Goal: Information Seeking & Learning: Understand process/instructions

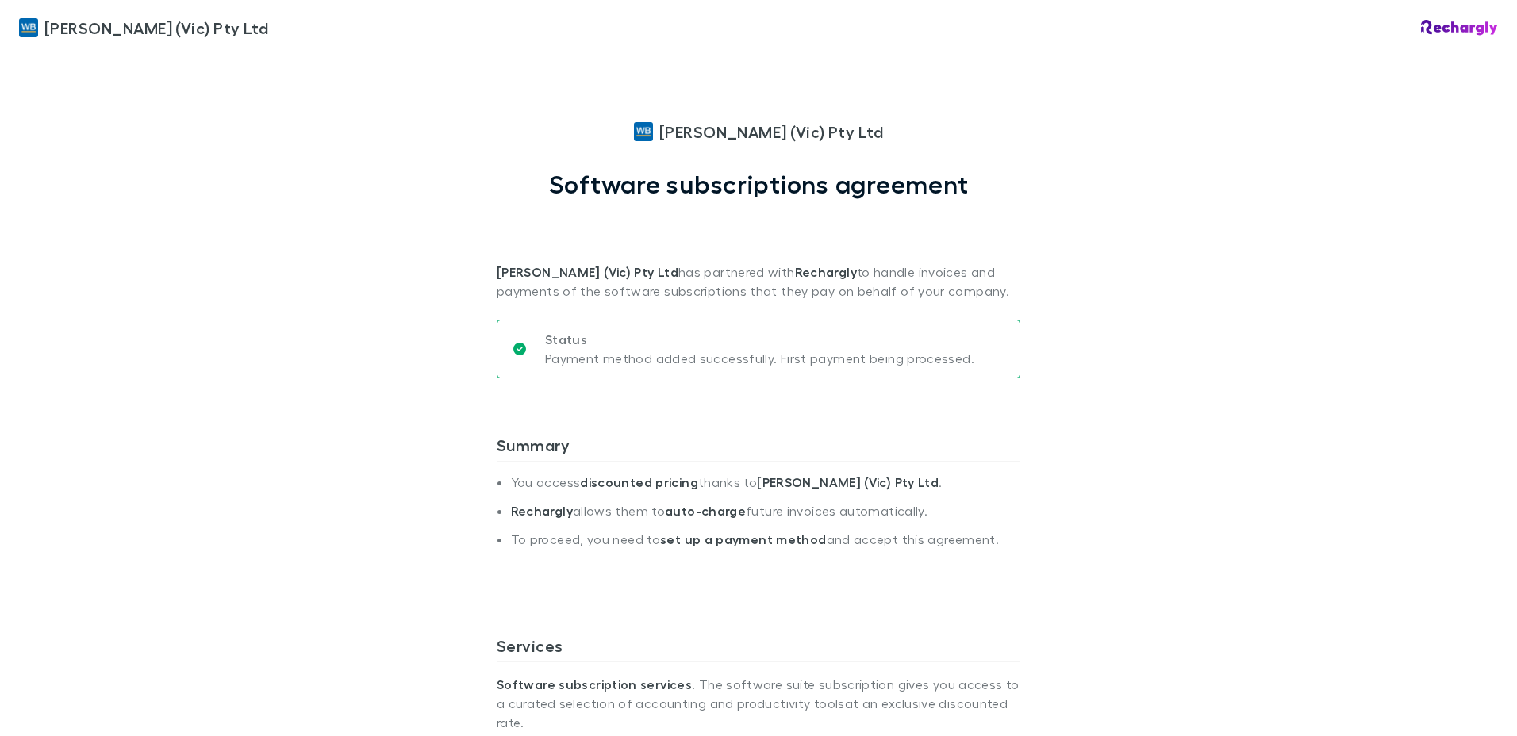
scroll to position [794, 0]
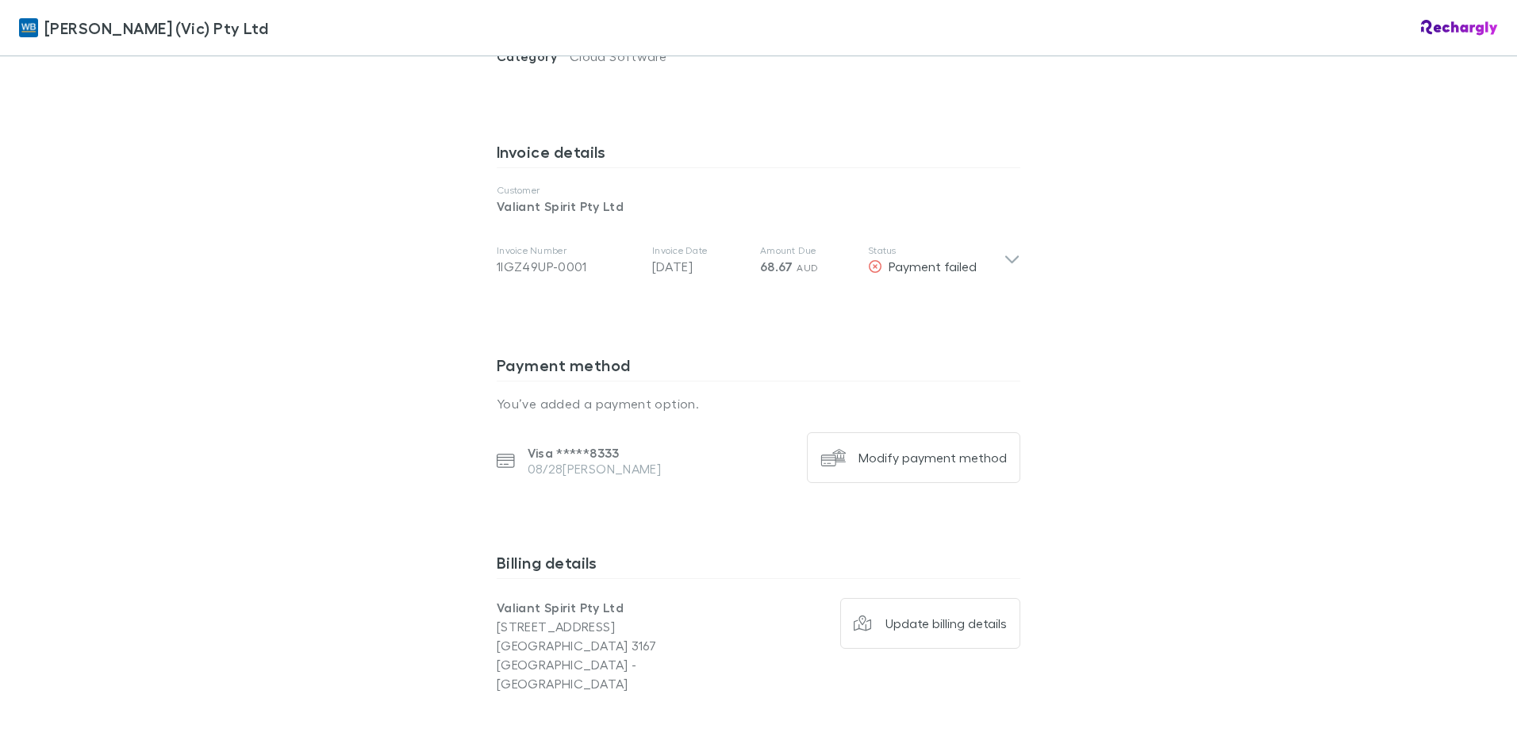
click at [1006, 256] on icon at bounding box center [1012, 260] width 13 height 8
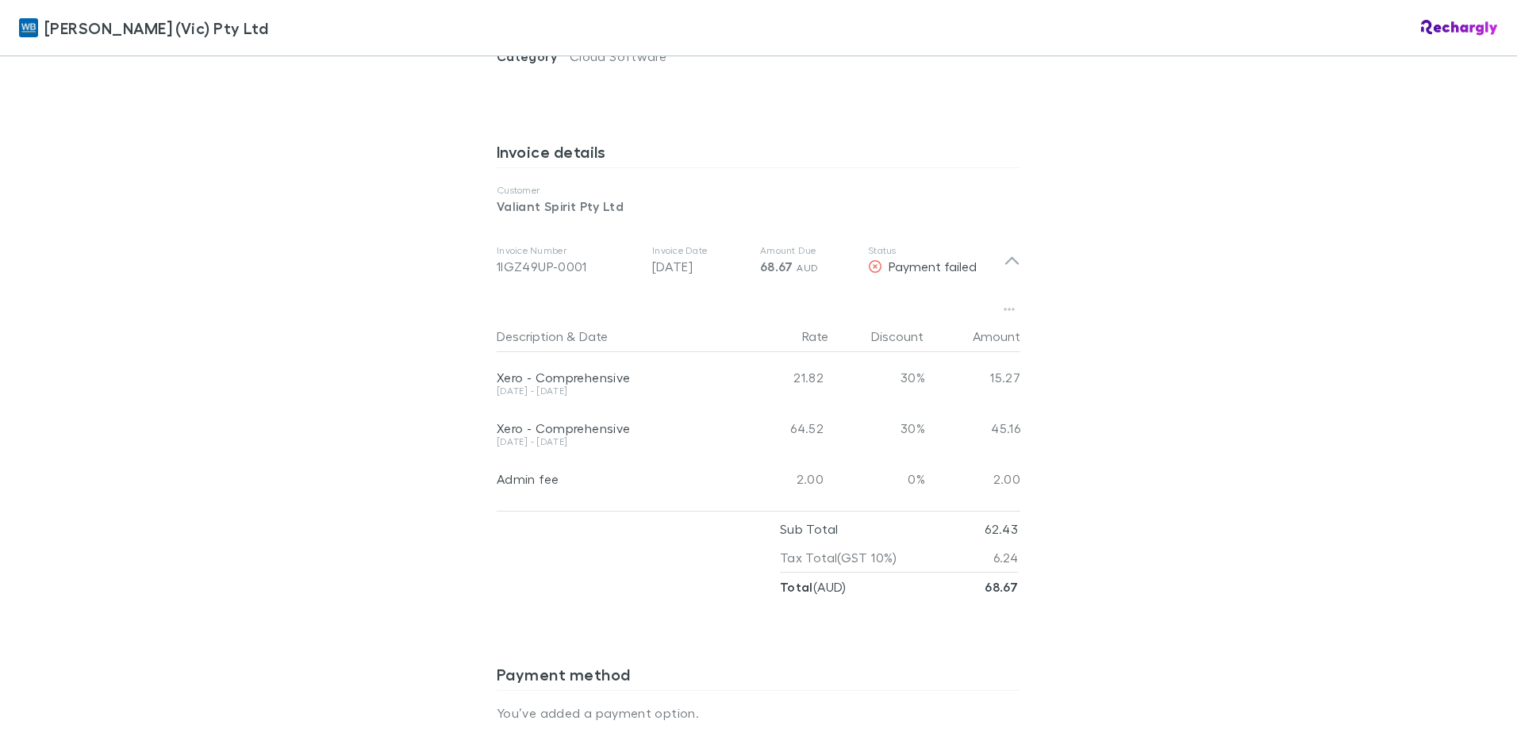
click at [1148, 299] on div "[PERSON_NAME] (Vic) Pty Ltd [PERSON_NAME] (Vic) Pty Ltd Software subscriptions …" at bounding box center [758, 368] width 1517 height 736
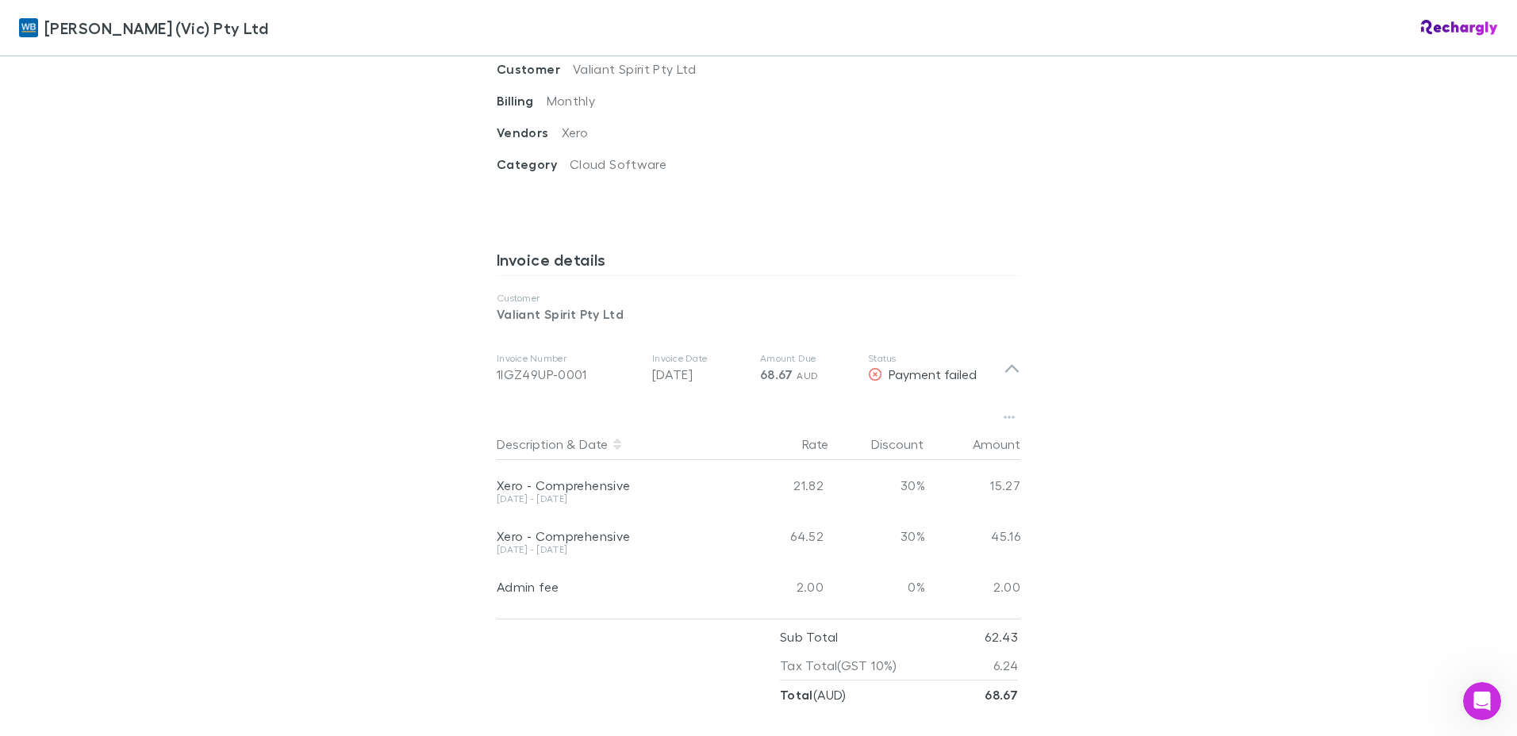
scroll to position [714, 0]
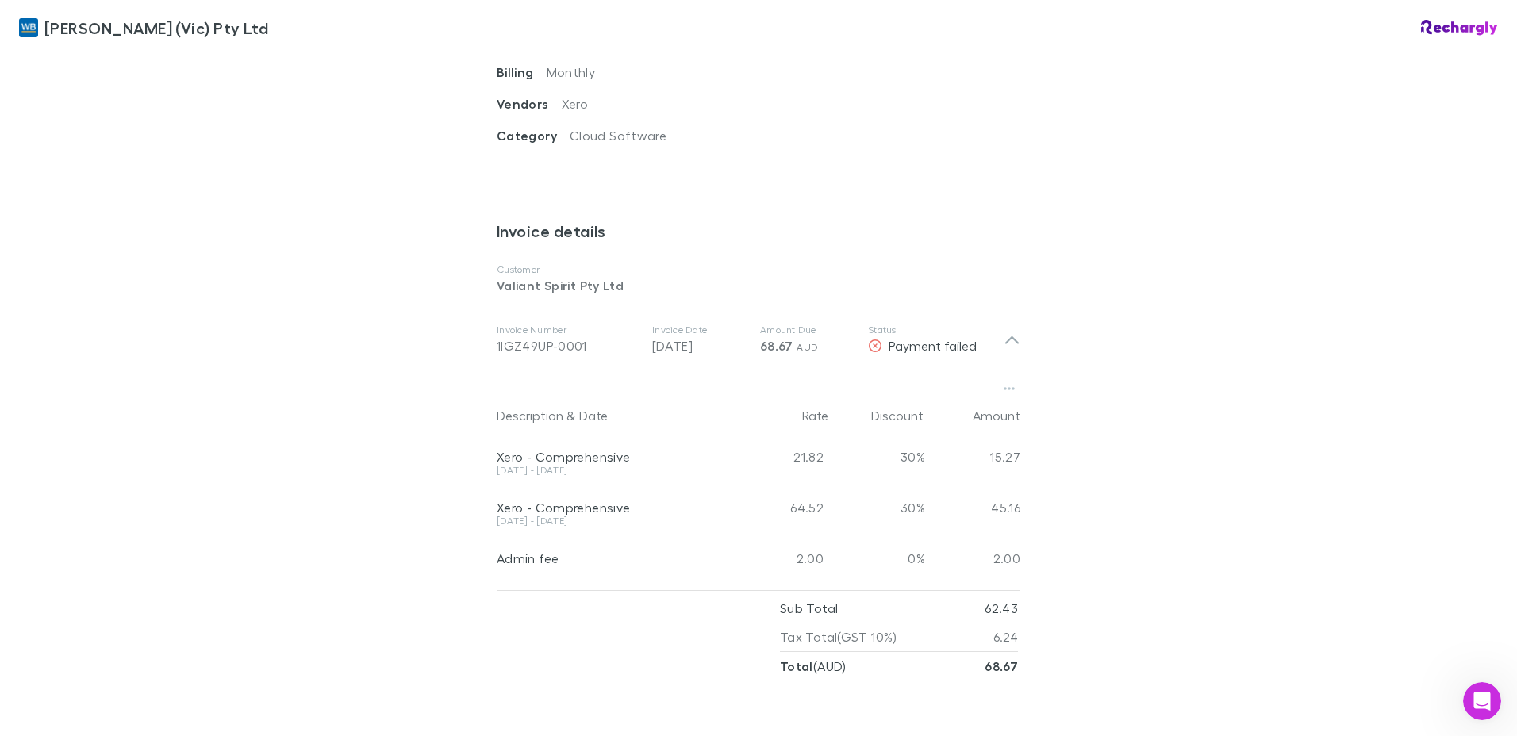
click at [725, 502] on div "Xero - Comprehensive [DATE] - [DATE]" at bounding box center [616, 508] width 238 height 51
drag, startPoint x: 630, startPoint y: 485, endPoint x: 502, endPoint y: 479, distance: 128.7
click at [502, 483] on div "Xero - Comprehensive" at bounding box center [613, 500] width 232 height 34
click at [874, 463] on div "Xero - Comprehensive [DATE] - [DATE] 21.82 30% 15.27 Xero - Comprehensive [DATE…" at bounding box center [759, 508] width 524 height 152
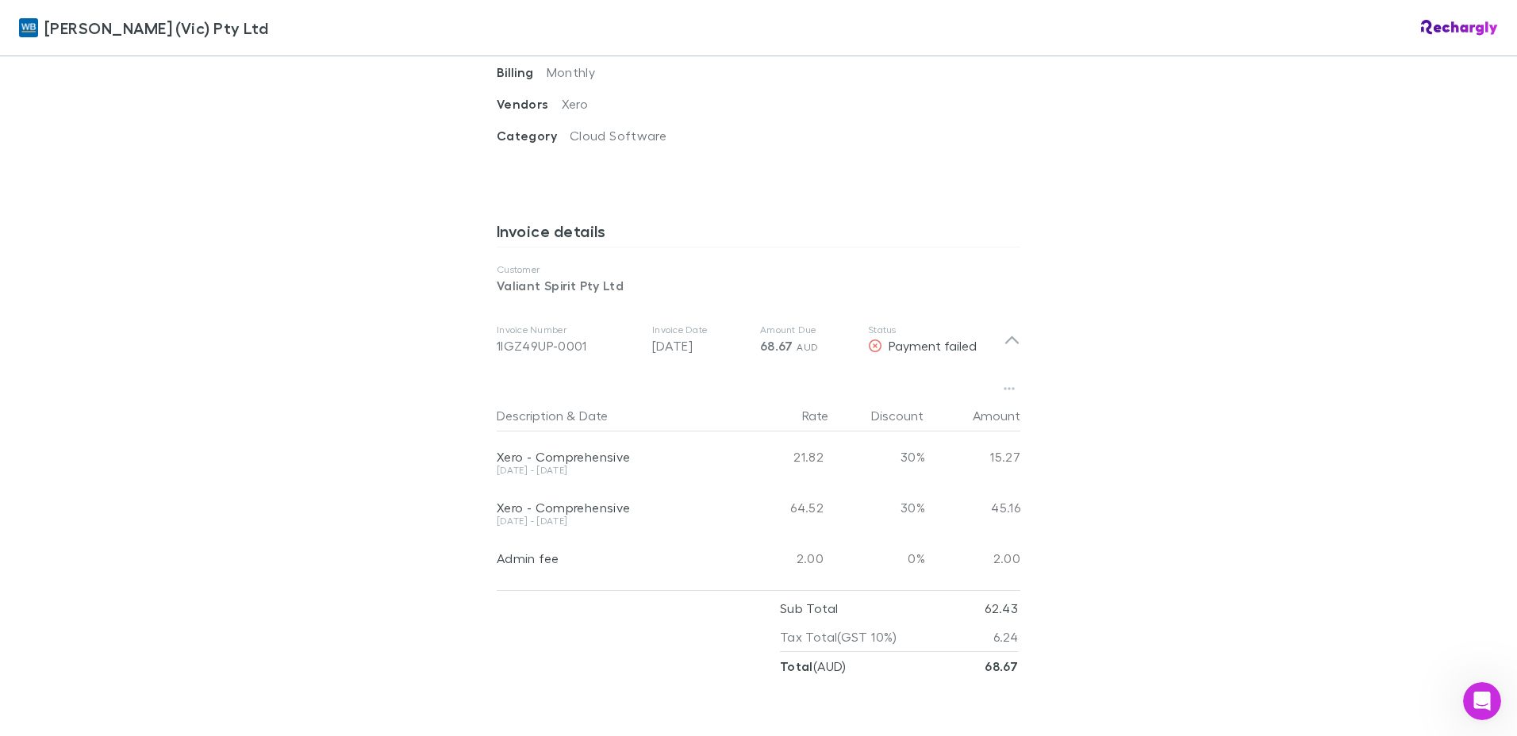
drag, startPoint x: 874, startPoint y: 463, endPoint x: 880, endPoint y: 490, distance: 27.7
click at [880, 490] on div "30%" at bounding box center [877, 508] width 95 height 51
drag, startPoint x: 880, startPoint y: 490, endPoint x: 890, endPoint y: 490, distance: 9.6
click at [877, 490] on div "30%" at bounding box center [877, 508] width 95 height 51
drag, startPoint x: 927, startPoint y: 490, endPoint x: 863, endPoint y: 486, distance: 63.6
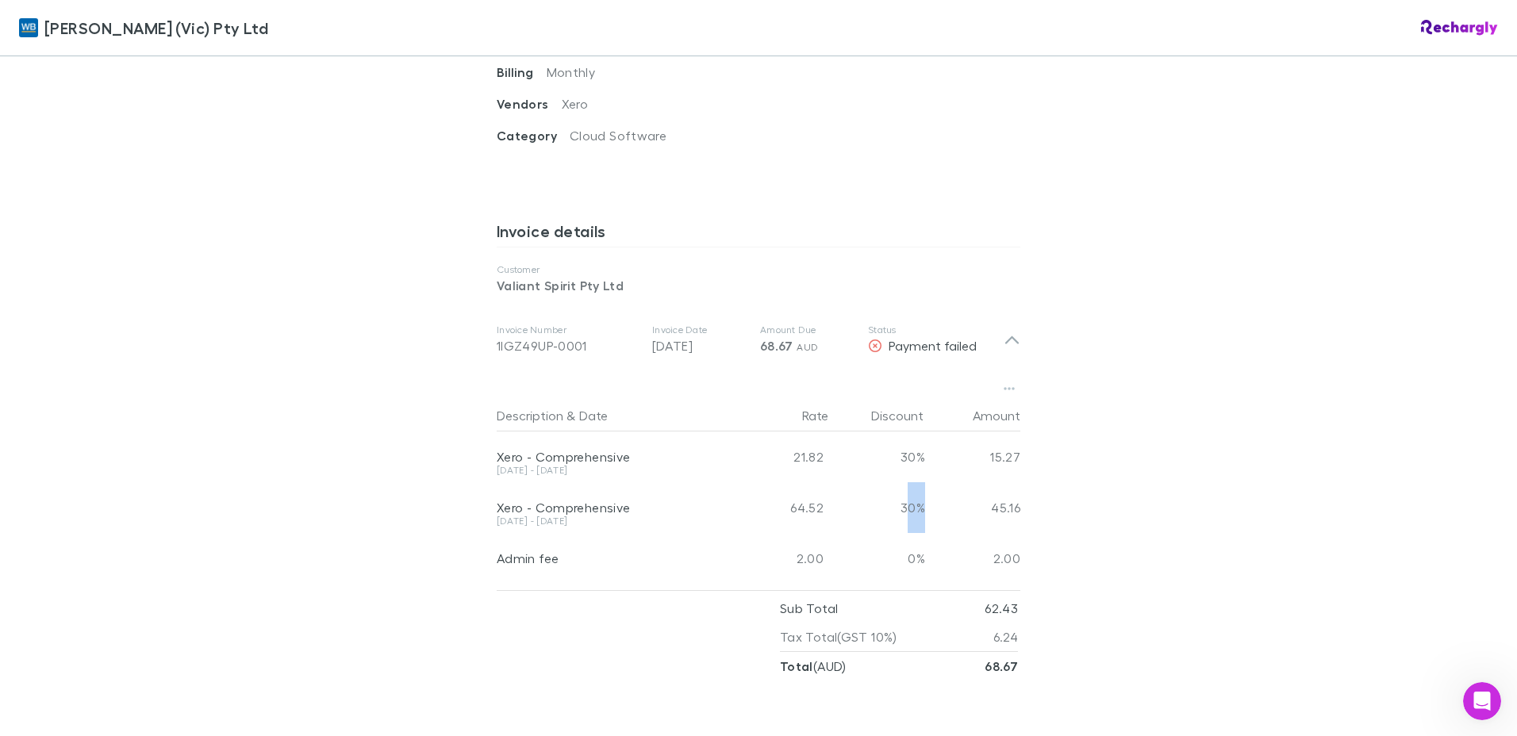
click at [863, 486] on div "Xero - Comprehensive [DATE] - [DATE] 64.52 30% 45.16" at bounding box center [759, 508] width 524 height 51
drag, startPoint x: 863, startPoint y: 486, endPoint x: 846, endPoint y: 481, distance: 18.3
click at [846, 483] on div "30%" at bounding box center [877, 508] width 95 height 51
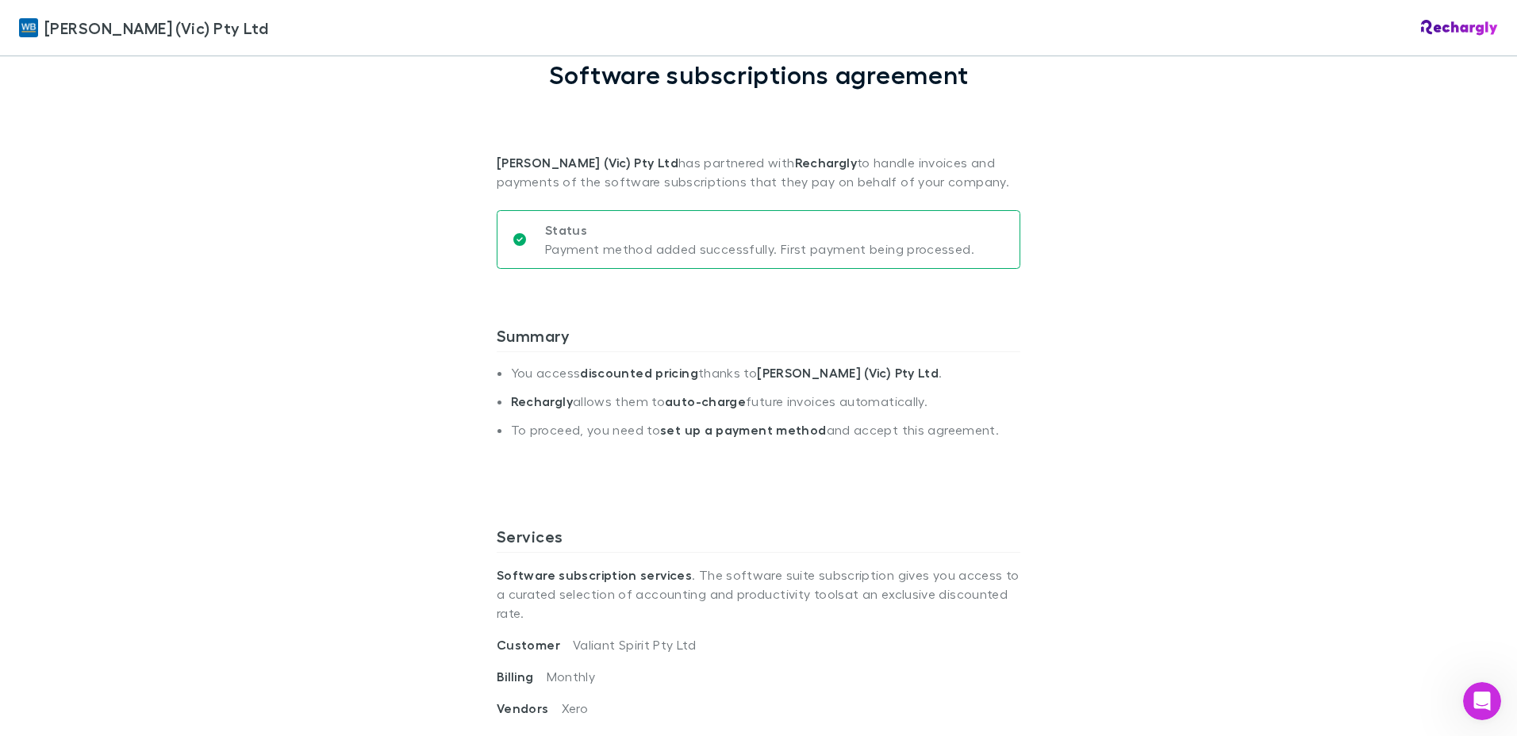
scroll to position [0, 0]
